Goal: Task Accomplishment & Management: Manage account settings

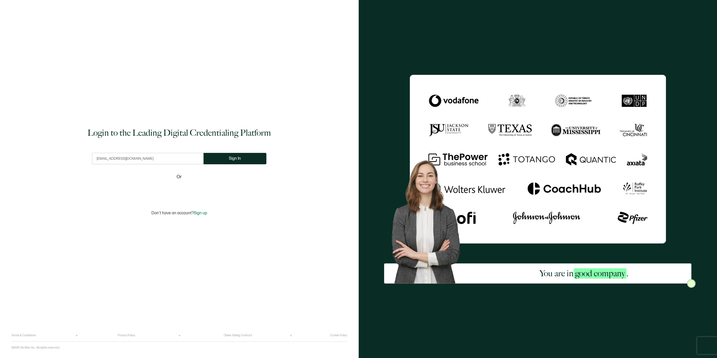
type input "[EMAIL_ADDRESS][DOMAIN_NAME]"
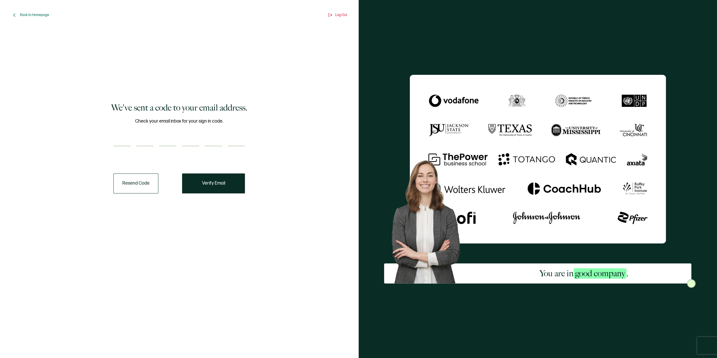
click at [118, 139] on input "number" at bounding box center [122, 140] width 17 height 11
type input "7"
type input "0"
type input "1"
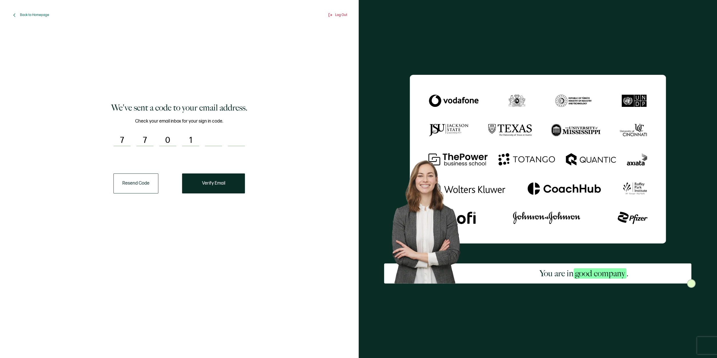
type input "0"
type input "2"
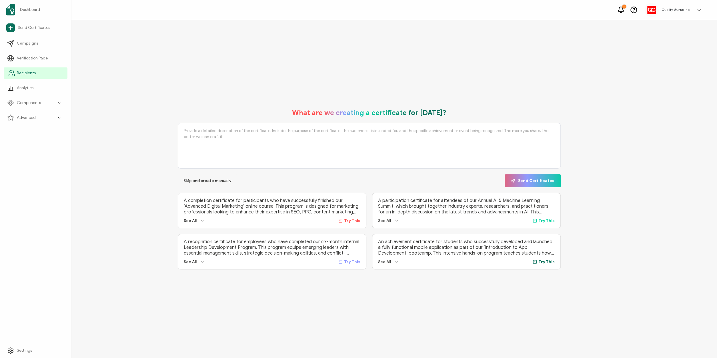
click at [27, 73] on span "Recipients" at bounding box center [26, 73] width 19 height 6
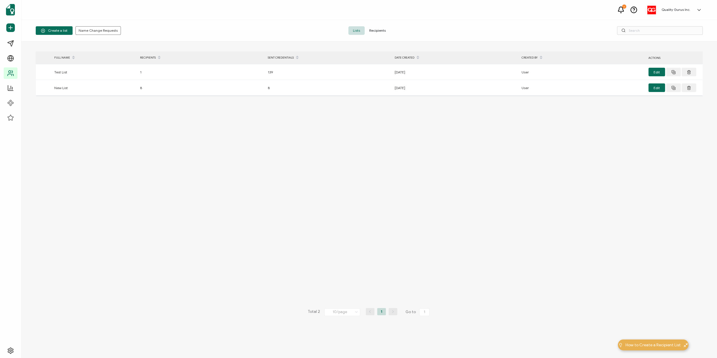
click at [380, 30] on span "Recipients" at bounding box center [378, 30] width 26 height 9
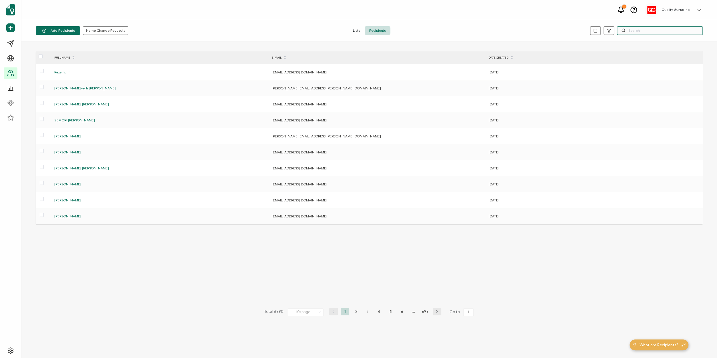
click at [634, 31] on input "text" at bounding box center [660, 30] width 86 height 9
paste input "Sangish"
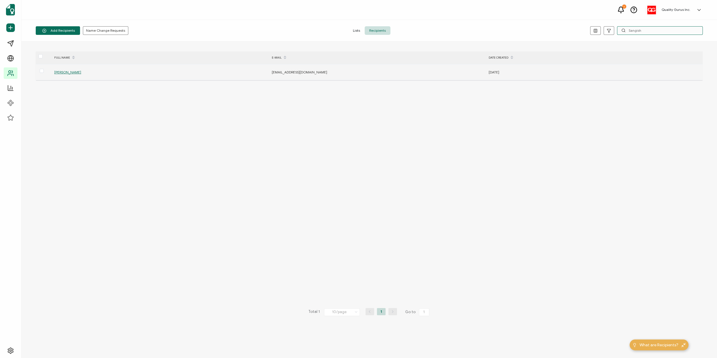
type input "Sangish"
click at [68, 71] on span "[PERSON_NAME]" at bounding box center [67, 72] width 27 height 4
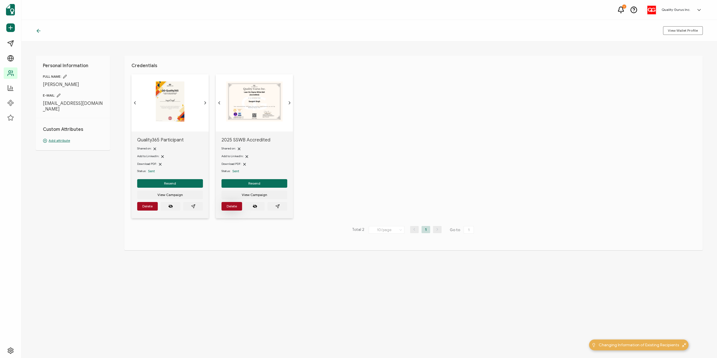
click at [230, 208] on span "Delete" at bounding box center [232, 206] width 10 height 3
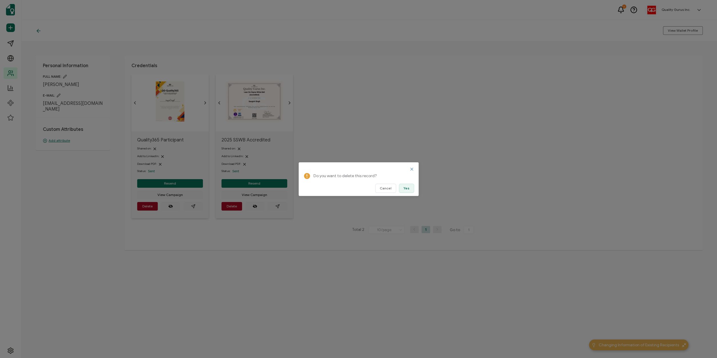
click at [406, 188] on span "Yes" at bounding box center [407, 188] width 6 height 3
